Goal: Complete application form

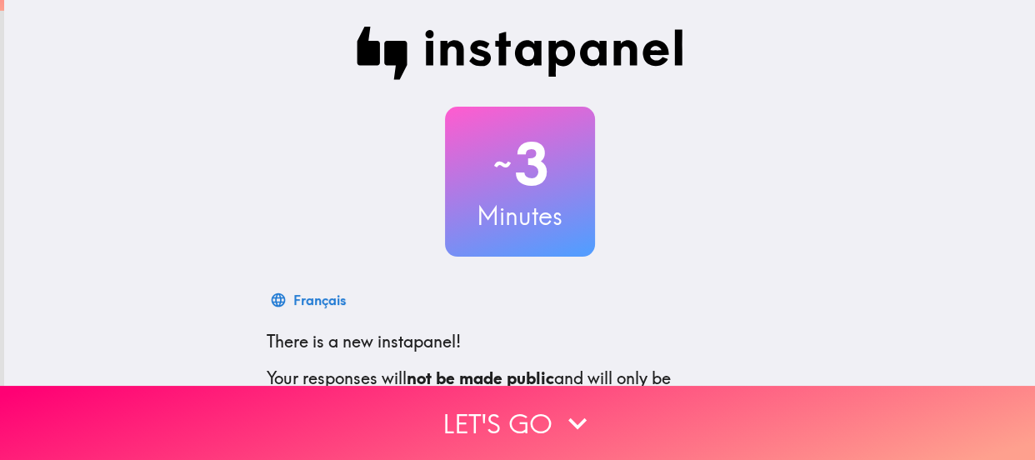
click at [871, 133] on div "~ 3 Minutes Français There is a new instapanel! Your responses will not be made…" at bounding box center [519, 303] width 1031 height 607
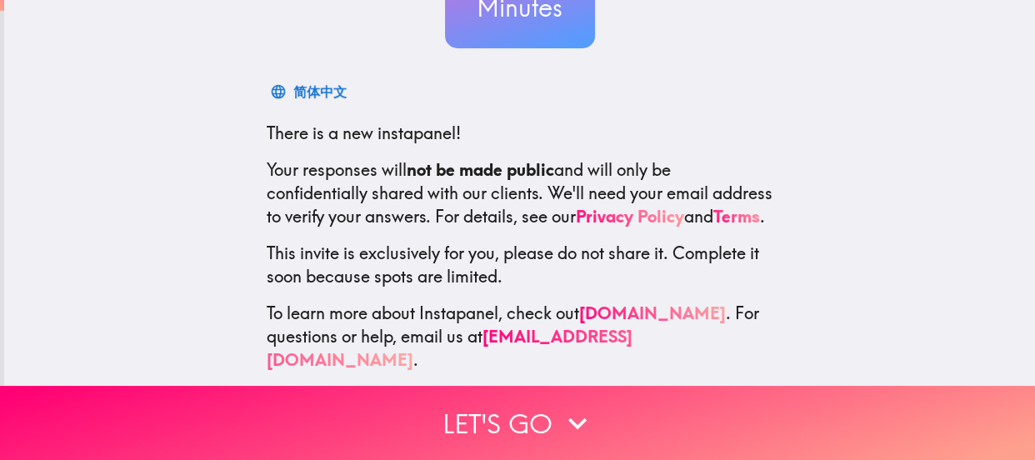
scroll to position [232, 0]
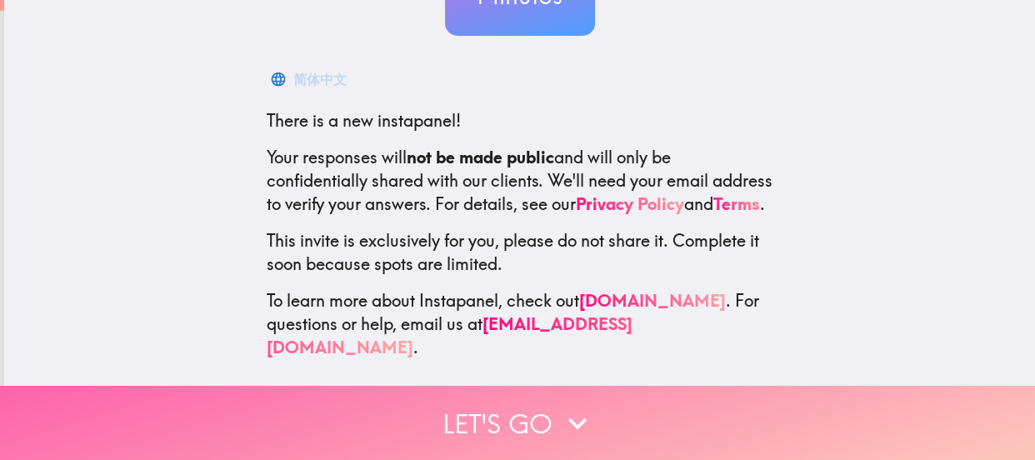
click at [487, 400] on button "Let's go" at bounding box center [517, 423] width 1035 height 74
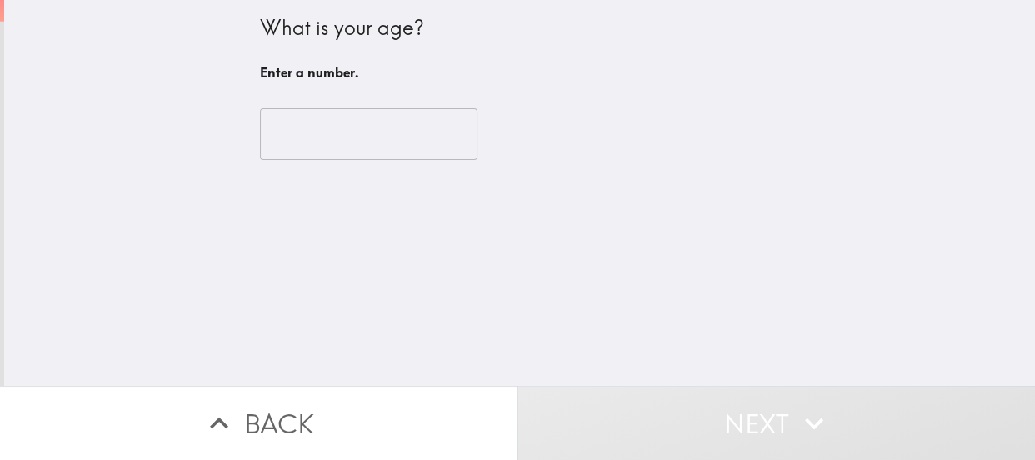
scroll to position [0, 0]
click at [327, 144] on input "number" at bounding box center [368, 134] width 217 height 52
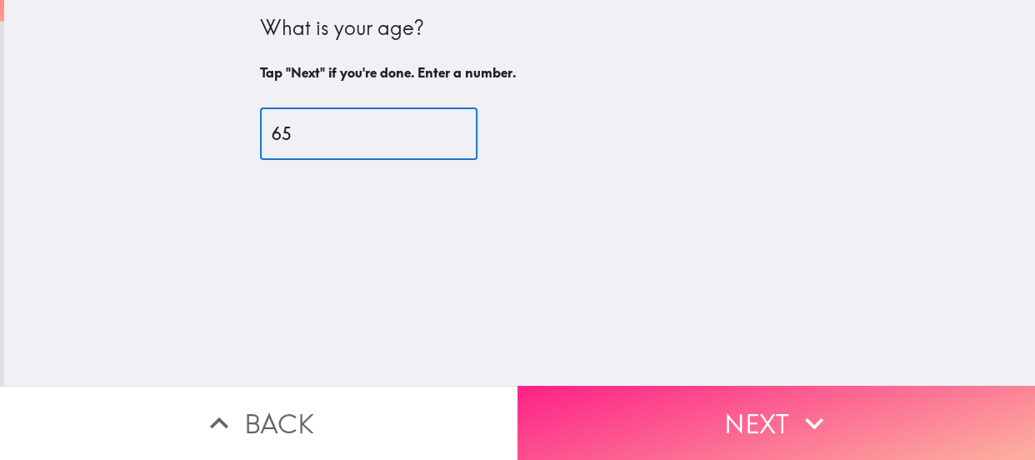
type input "65"
click at [657, 417] on button "Next" at bounding box center [775, 423] width 517 height 74
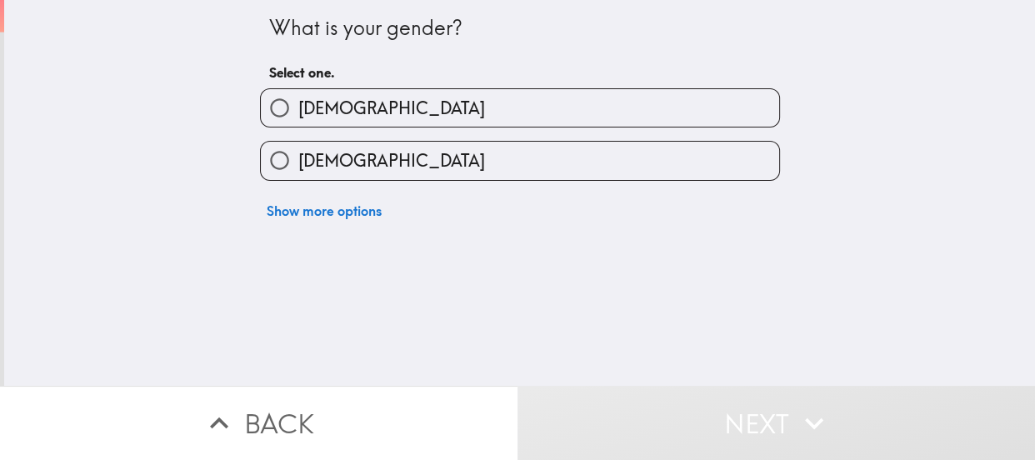
click at [458, 162] on label "[DEMOGRAPHIC_DATA]" at bounding box center [520, 160] width 518 height 37
click at [298, 162] on input "[DEMOGRAPHIC_DATA]" at bounding box center [279, 160] width 37 height 37
radio input "true"
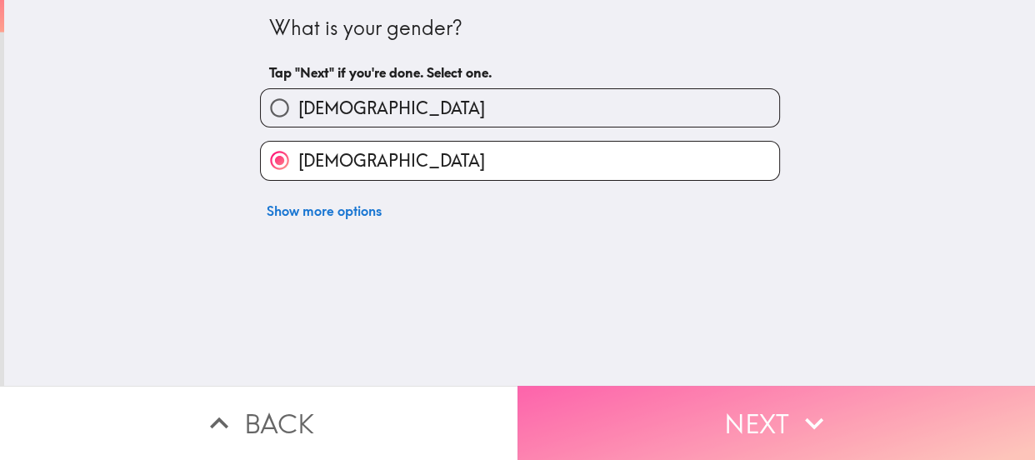
click at [668, 399] on button "Next" at bounding box center [775, 423] width 517 height 74
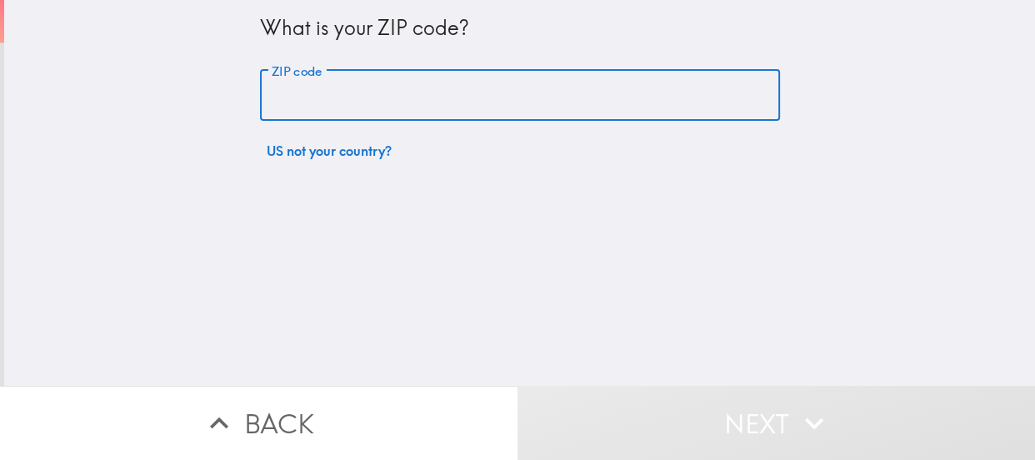
click at [434, 106] on input "ZIP code" at bounding box center [520, 96] width 520 height 52
